Goal: Task Accomplishment & Management: Use online tool/utility

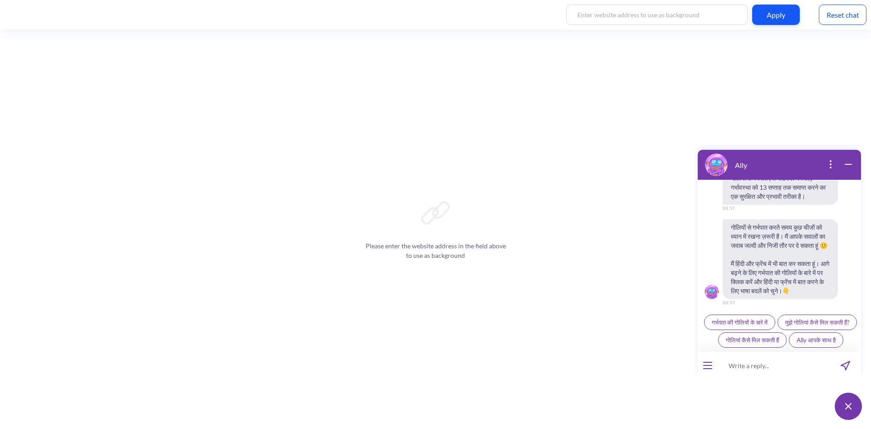
scroll to position [342, 0]
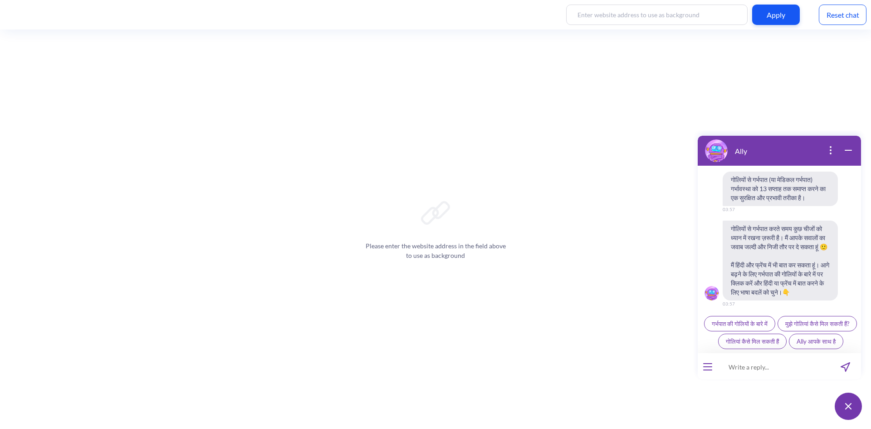
click at [490, 19] on div "Reset chat" at bounding box center [843, 15] width 48 height 20
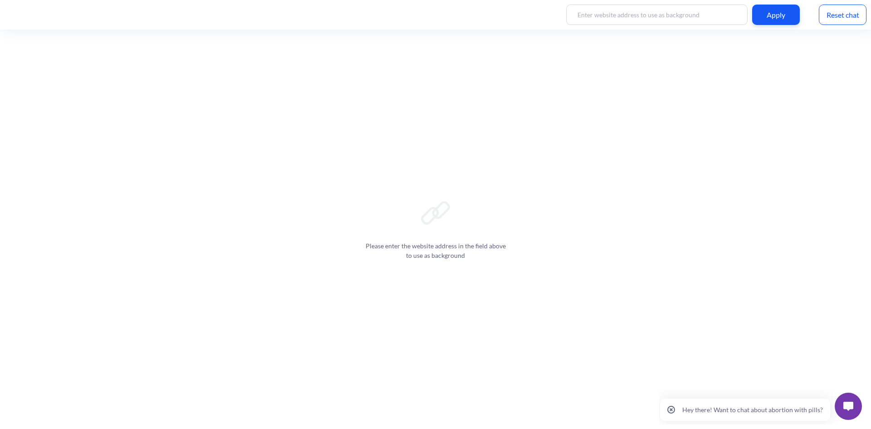
click at [851, 404] on img at bounding box center [848, 405] width 10 height 9
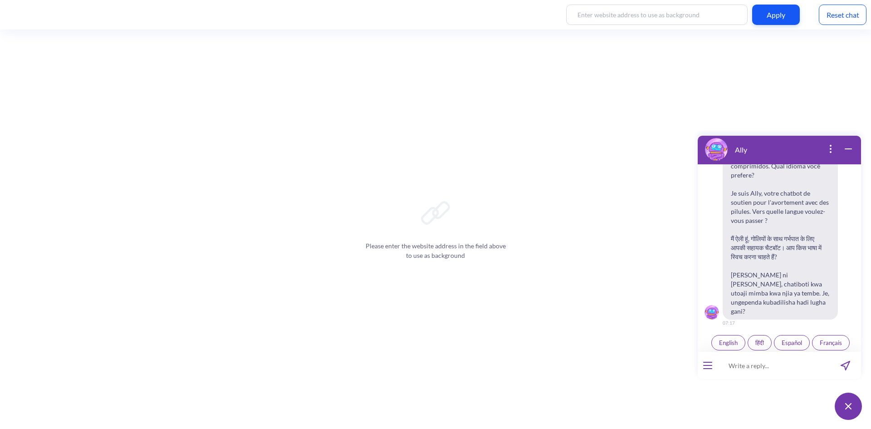
scroll to position [141, 0]
click at [708, 364] on button "open menu" at bounding box center [707, 364] width 9 height 7
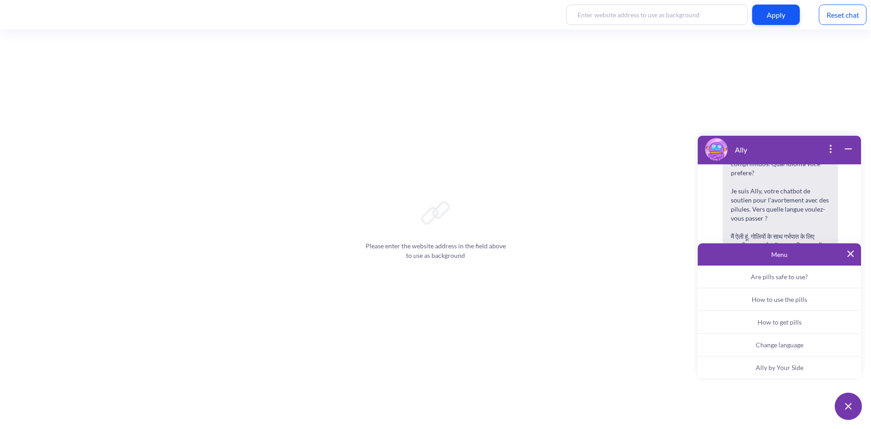
click at [794, 366] on span "Ally by Your Side" at bounding box center [779, 367] width 48 height 8
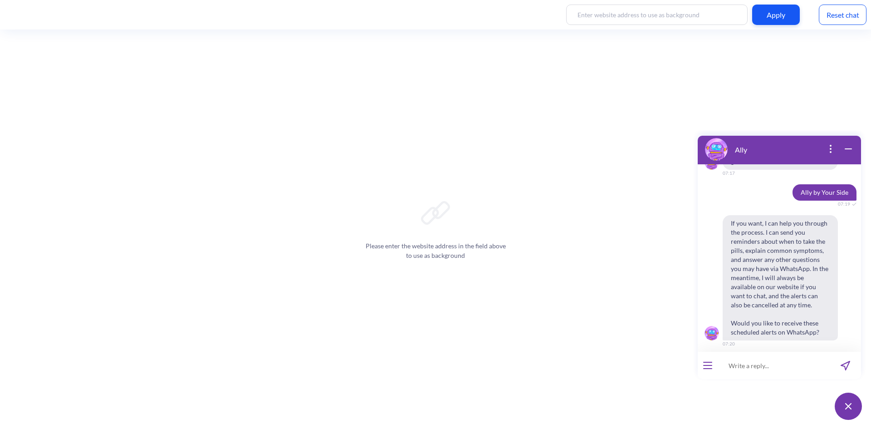
scroll to position [294, 0]
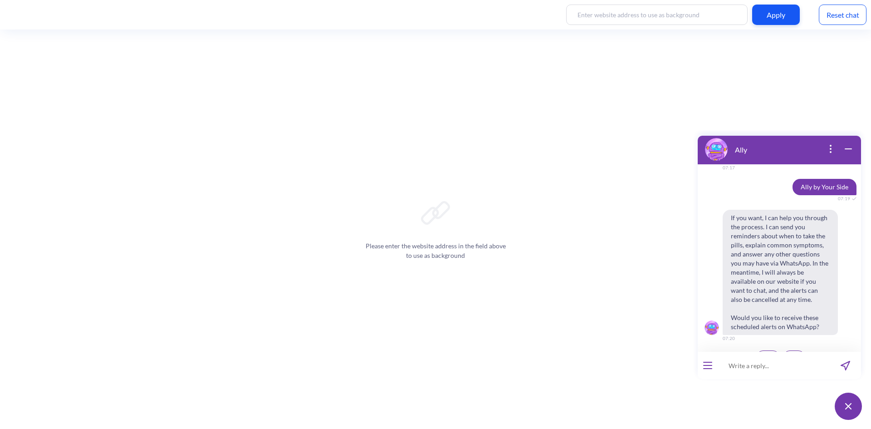
click at [767, 354] on span "Yes" at bounding box center [767, 357] width 9 height 7
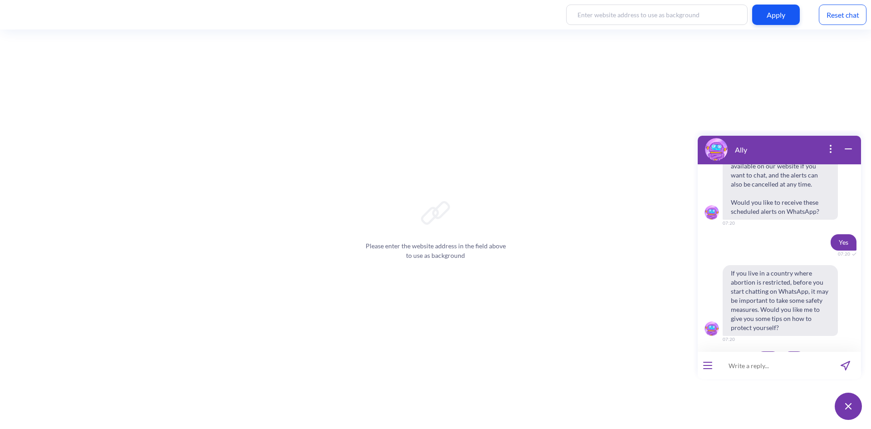
scroll to position [410, 0]
drag, startPoint x: 792, startPoint y: 342, endPoint x: 780, endPoint y: 338, distance: 12.5
click at [792, 354] on span "No" at bounding box center [794, 357] width 8 height 7
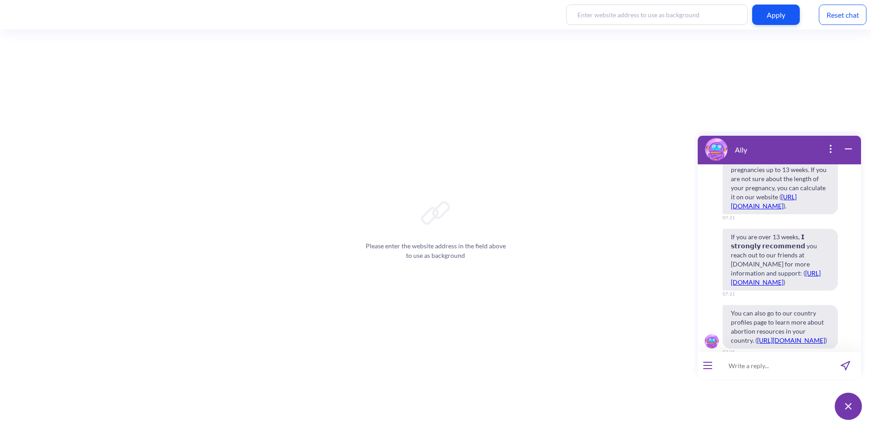
scroll to position [885, 0]
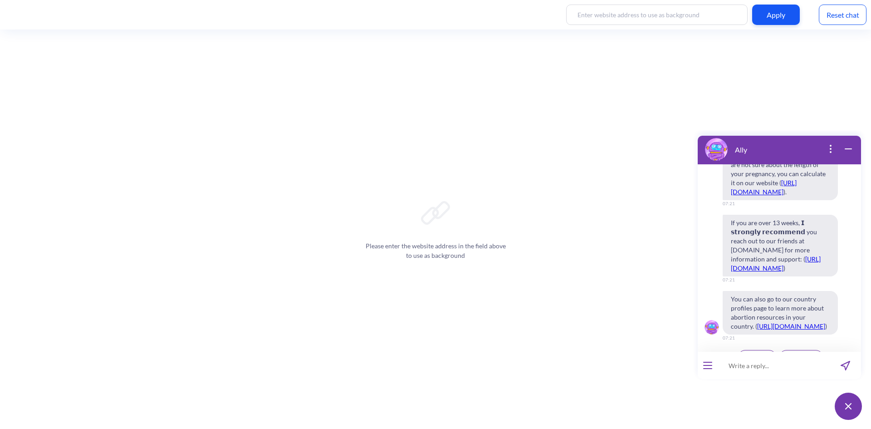
click at [761, 354] on span "Continue" at bounding box center [757, 357] width 24 height 7
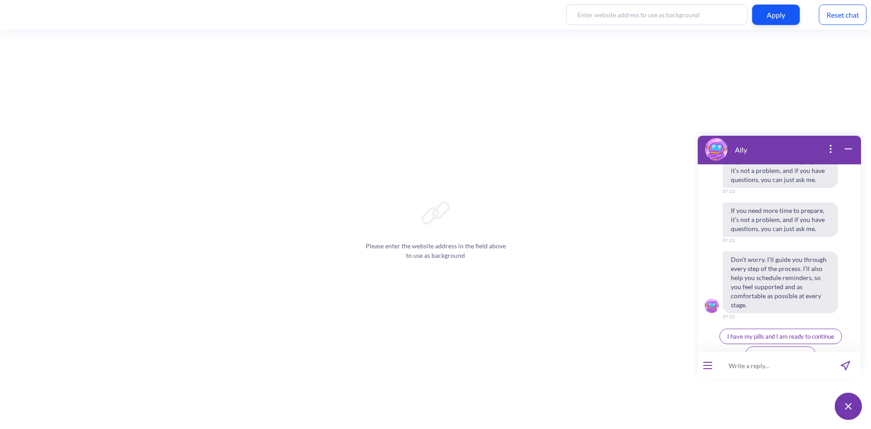
scroll to position [1306, 0]
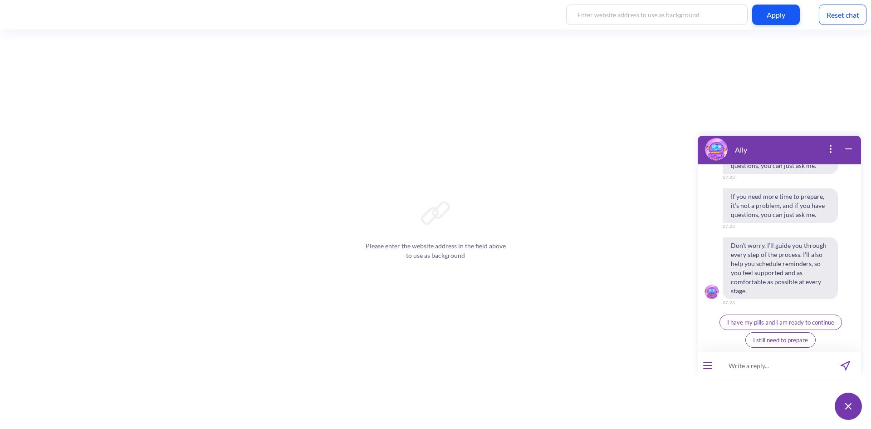
click at [797, 319] on span "I have my pills and I am ready to continue" at bounding box center [780, 321] width 107 height 7
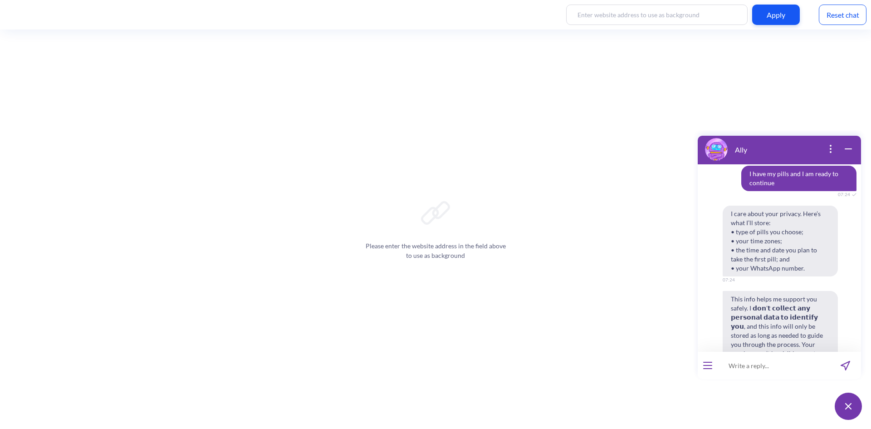
scroll to position [1498, 0]
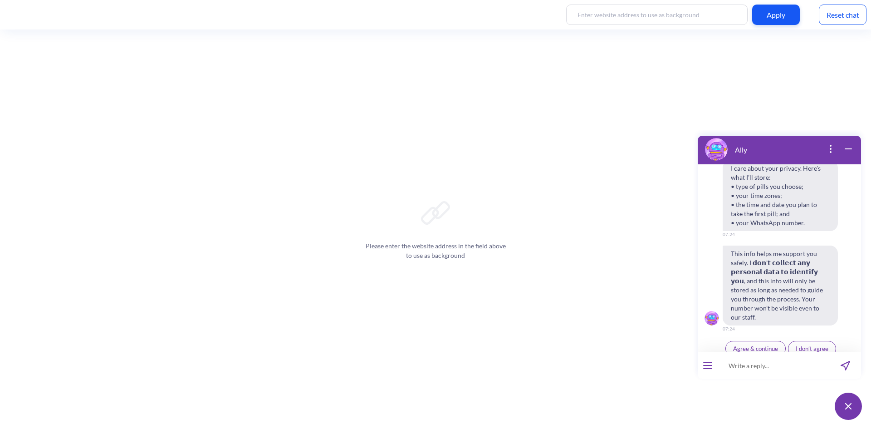
drag, startPoint x: 752, startPoint y: 341, endPoint x: 736, endPoint y: 339, distance: 16.5
click at [752, 345] on span "Agree & continue" at bounding box center [755, 348] width 45 height 7
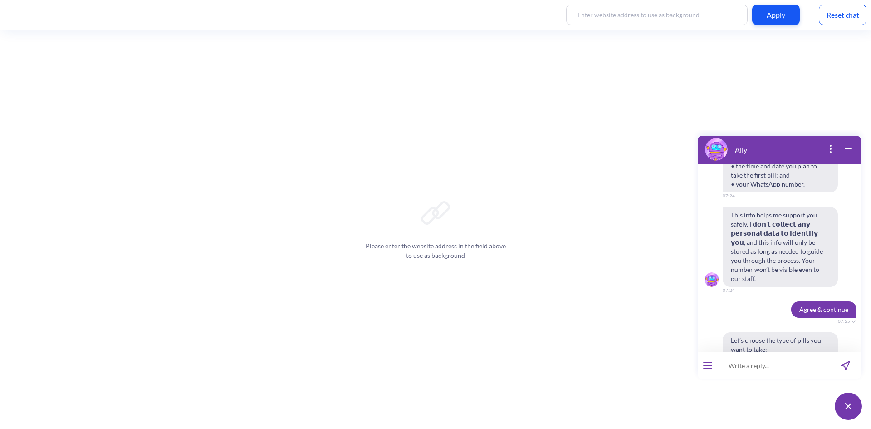
scroll to position [1642, 0]
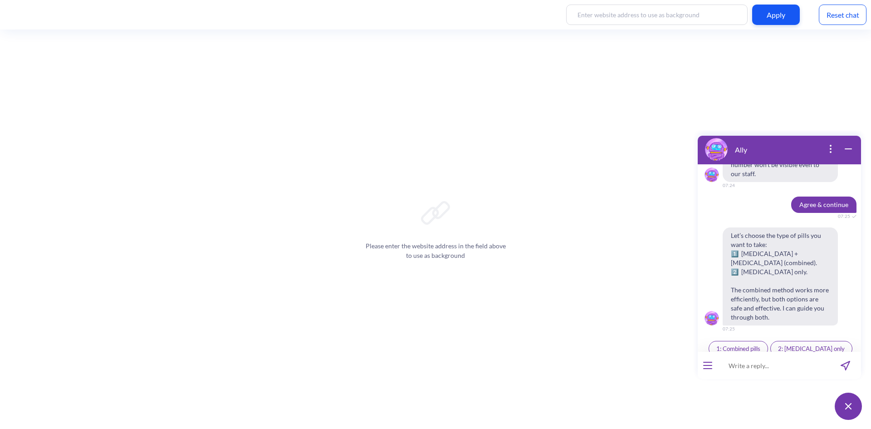
click at [739, 345] on span "1: Combined pills" at bounding box center [738, 348] width 44 height 7
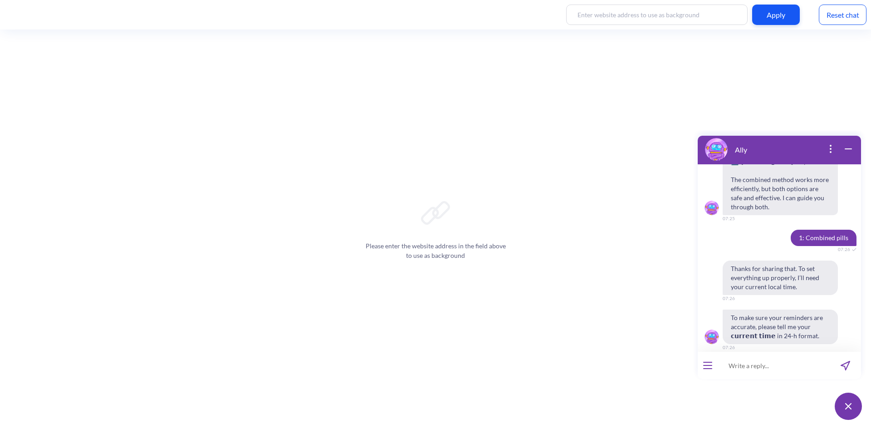
scroll to position [1753, 0]
click at [760, 369] on input at bounding box center [773, 364] width 112 height 27
type input "19:27"
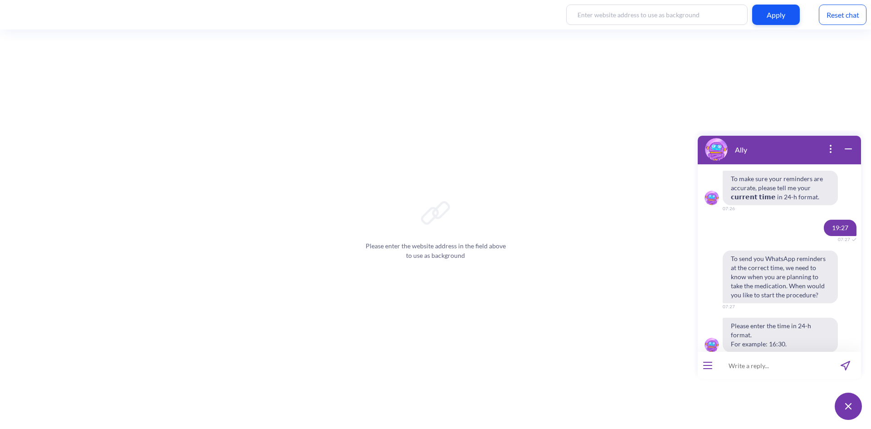
scroll to position [1900, 0]
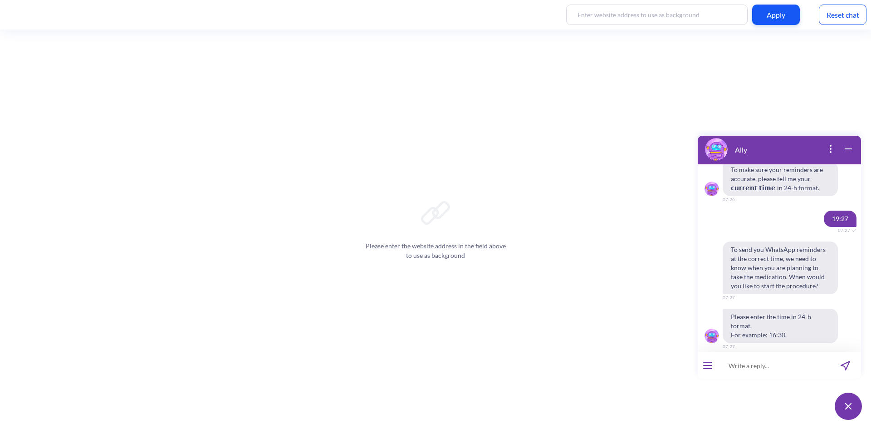
click at [795, 363] on input at bounding box center [773, 364] width 112 height 27
type input "1"
click at [763, 361] on input at bounding box center [773, 364] width 112 height 27
type input "20:00"
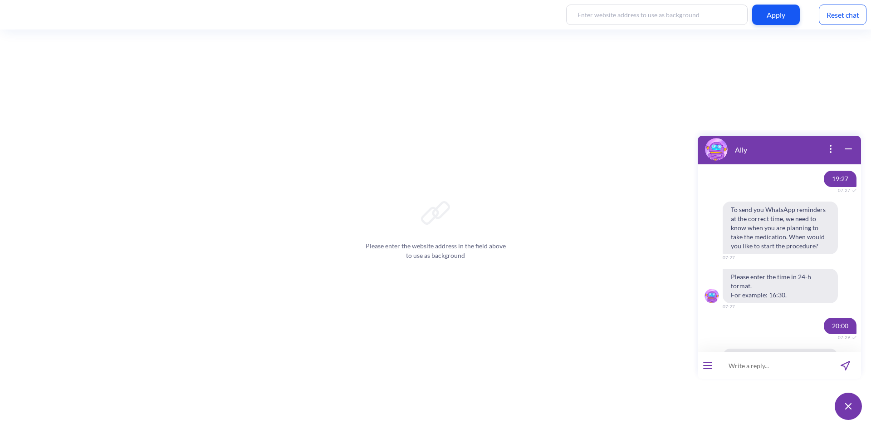
scroll to position [2033, 0]
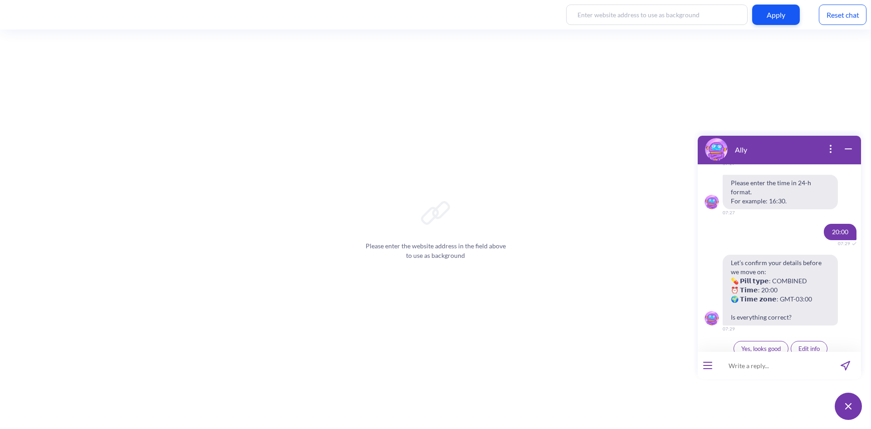
click at [753, 345] on span "Yes, looks good" at bounding box center [760, 348] width 39 height 7
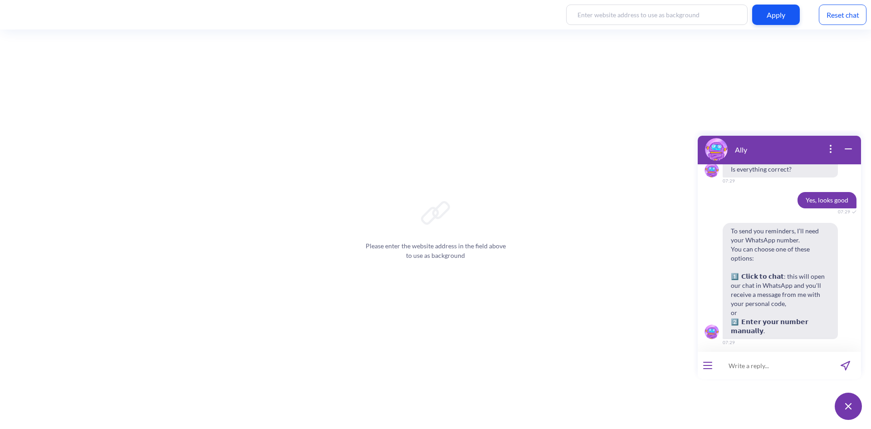
scroll to position [2186, 0]
